Goal: Task Accomplishment & Management: Manage account settings

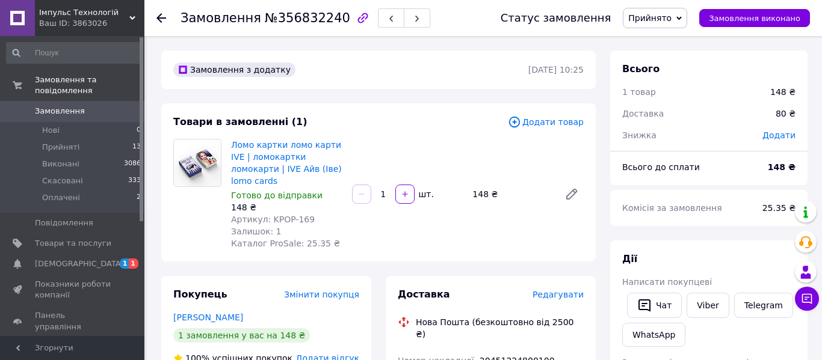
click at [80, 110] on span "Замовлення" at bounding box center [60, 111] width 50 height 11
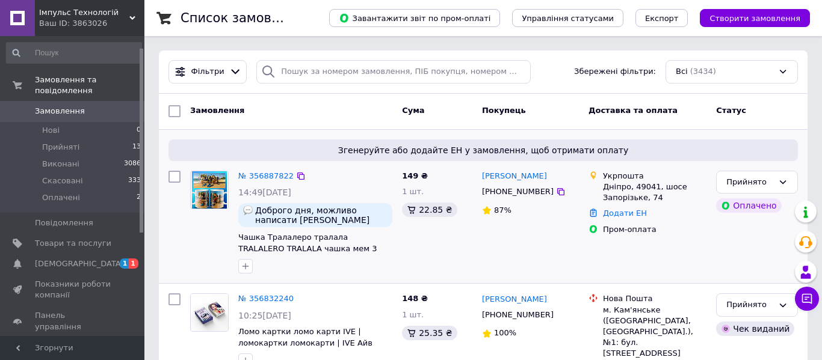
scroll to position [19, 0]
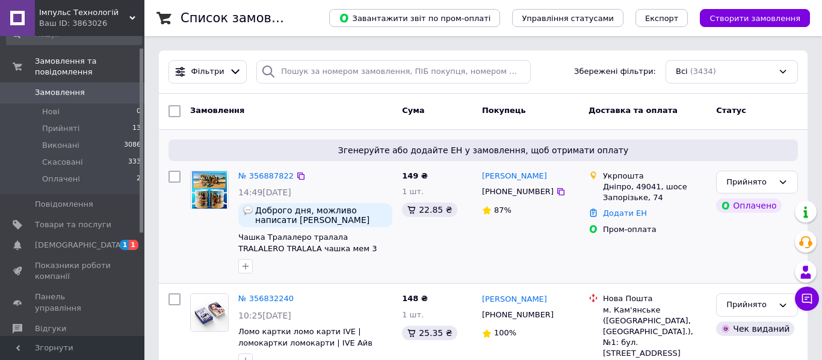
click at [215, 178] on img at bounding box center [209, 190] width 35 height 37
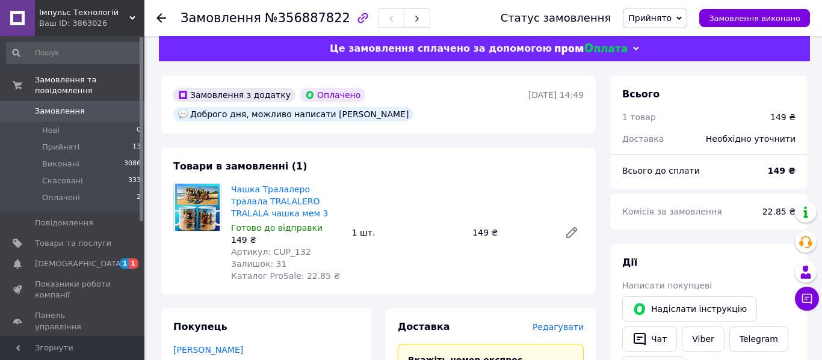
scroll to position [19, 0]
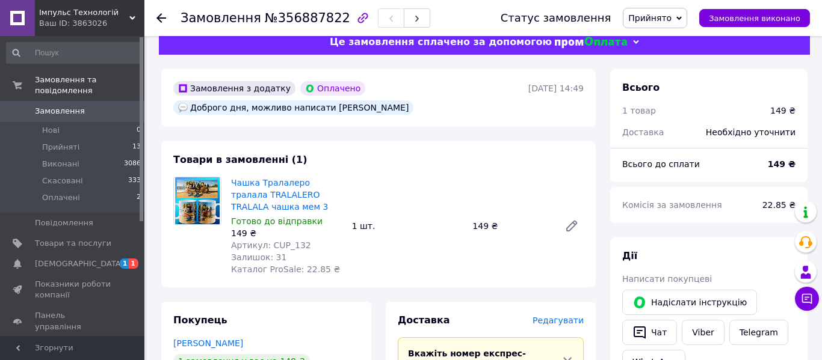
click at [194, 199] on img at bounding box center [197, 201] width 44 height 47
click at [271, 186] on link "Чашка Тралалеро тралала TRALALERO TRALALA чашка мем 3" at bounding box center [279, 195] width 97 height 34
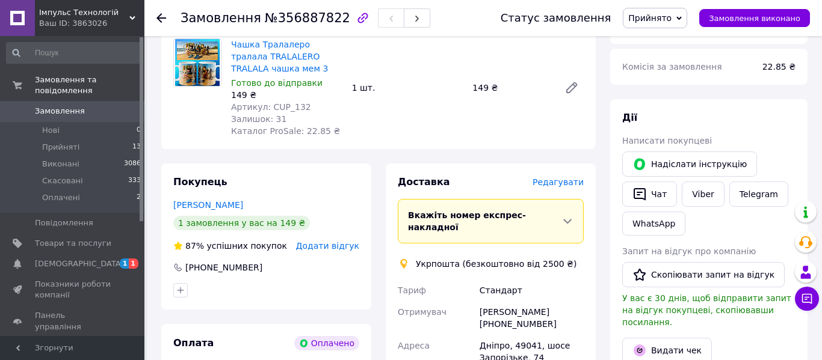
scroll to position [158, 0]
click at [131, 268] on span "1" at bounding box center [134, 264] width 10 height 10
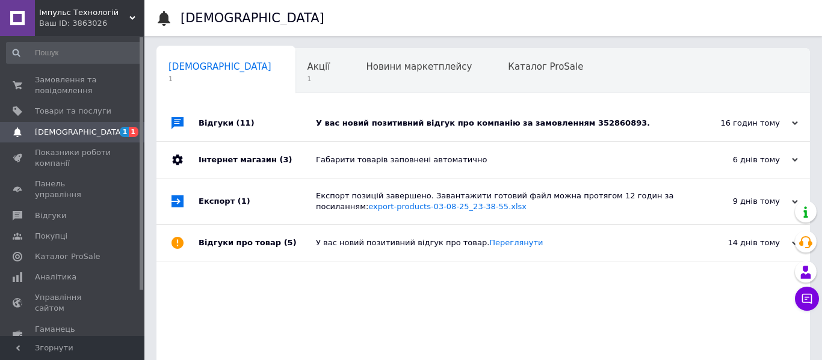
click at [419, 125] on div "У вас новий позитивний відгук про компанію за замовленням 352860893." at bounding box center [497, 123] width 362 height 11
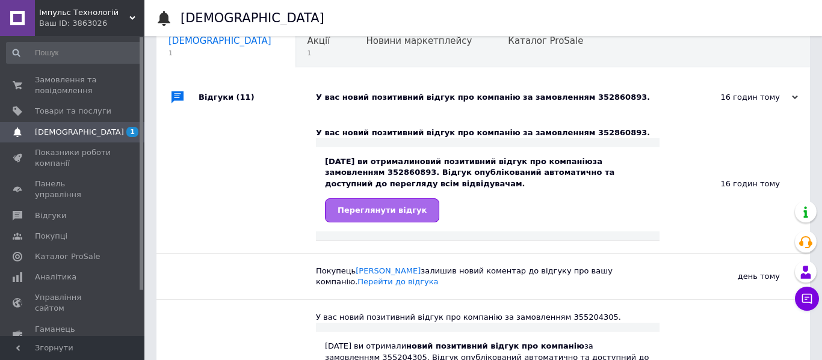
scroll to position [65, 0]
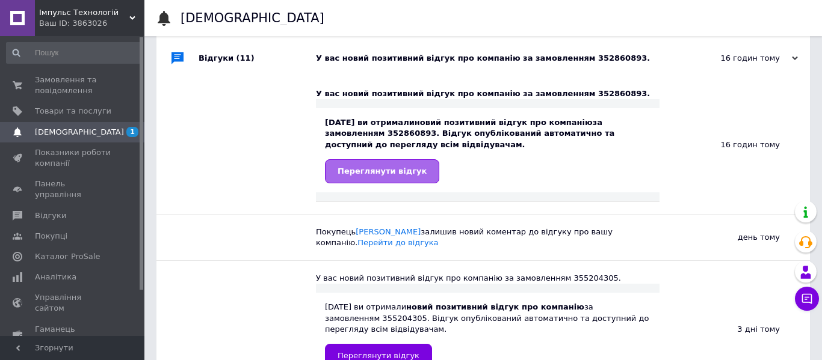
click at [404, 176] on link "Переглянути відгук" at bounding box center [382, 171] width 114 height 24
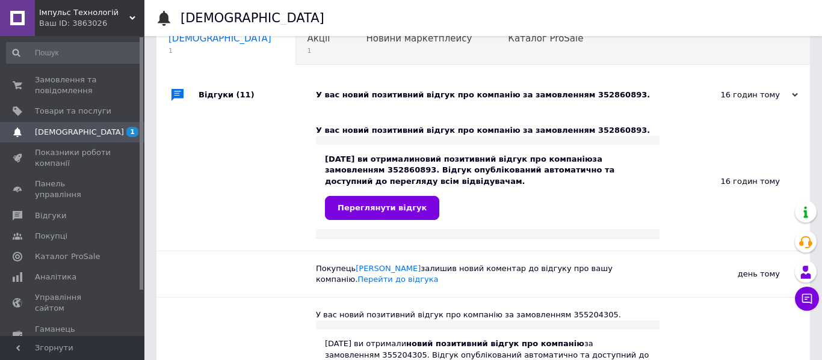
scroll to position [0, 0]
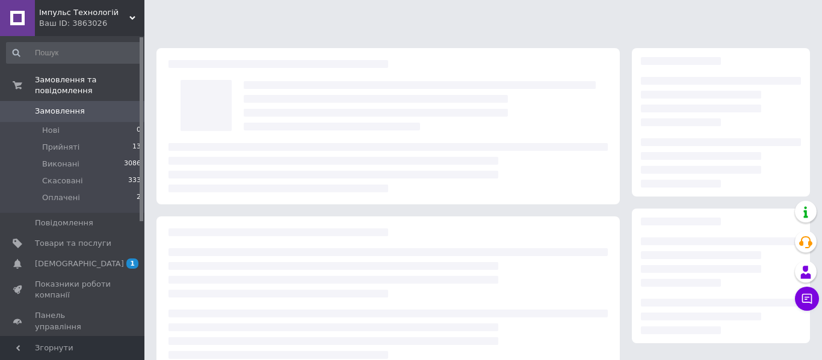
scroll to position [158, 0]
